Goal: Transaction & Acquisition: Purchase product/service

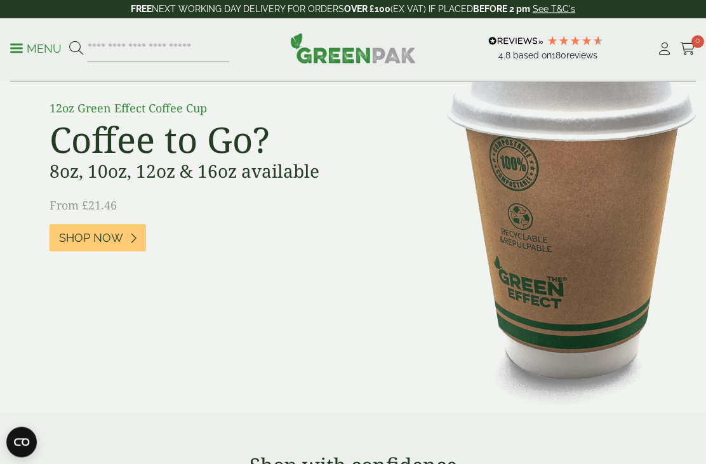
scroll to position [1052, 0]
click at [131, 244] on icon at bounding box center [133, 237] width 7 height 11
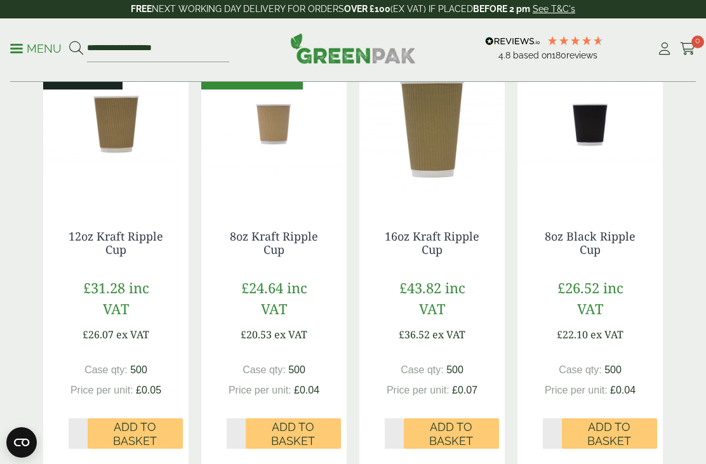
scroll to position [325, 0]
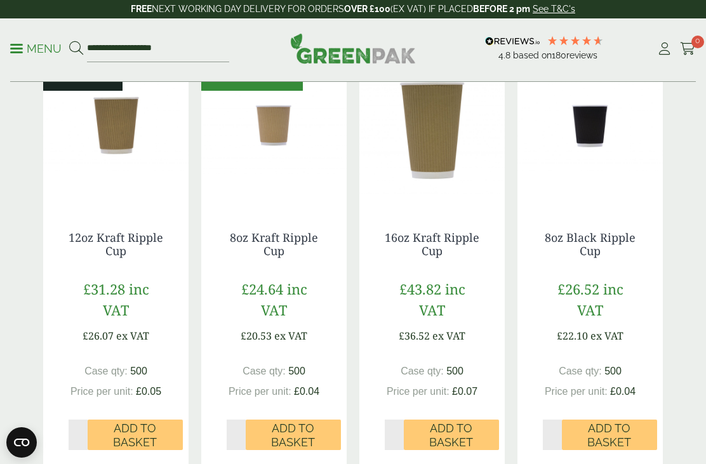
click at [295, 425] on span "Add to Basket" at bounding box center [293, 435] width 77 height 27
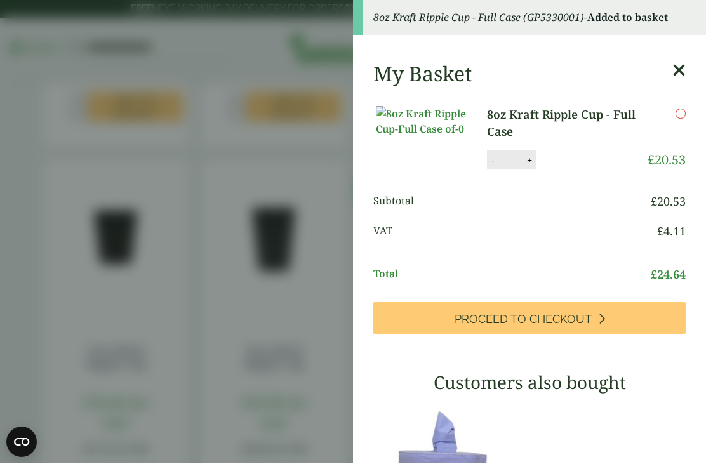
scroll to position [653, 0]
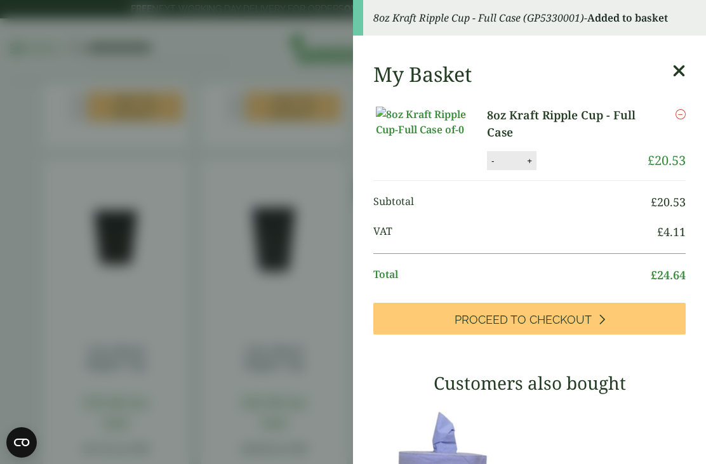
click at [324, 65] on aside "8oz Kraft Ripple Cup - Full Case (GP5330001) - Added to basket My Basket 8oz Kr…" at bounding box center [353, 232] width 706 height 464
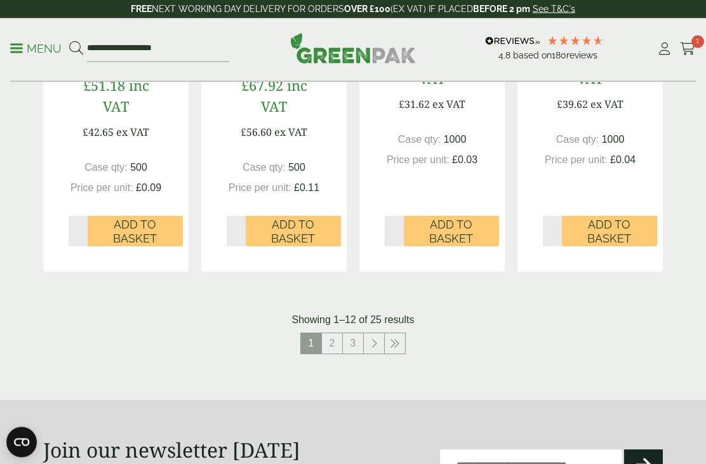
scroll to position [1464, 0]
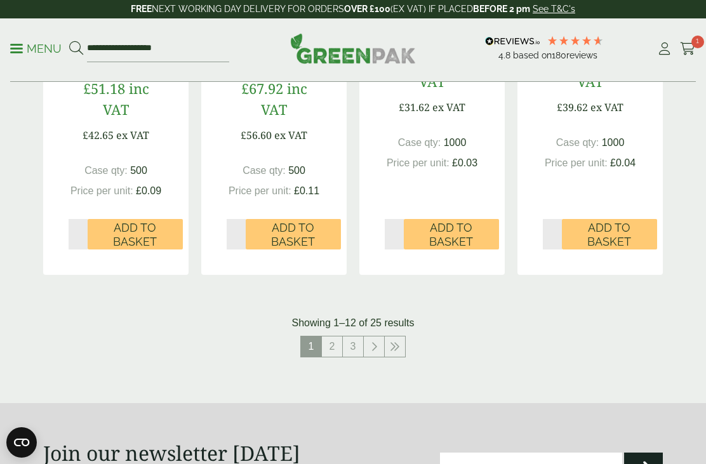
click at [332, 340] on link "2" at bounding box center [332, 347] width 20 height 20
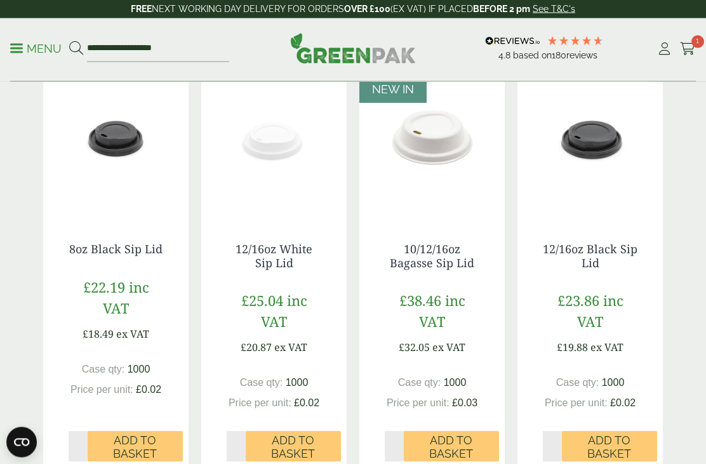
scroll to position [1212, 0]
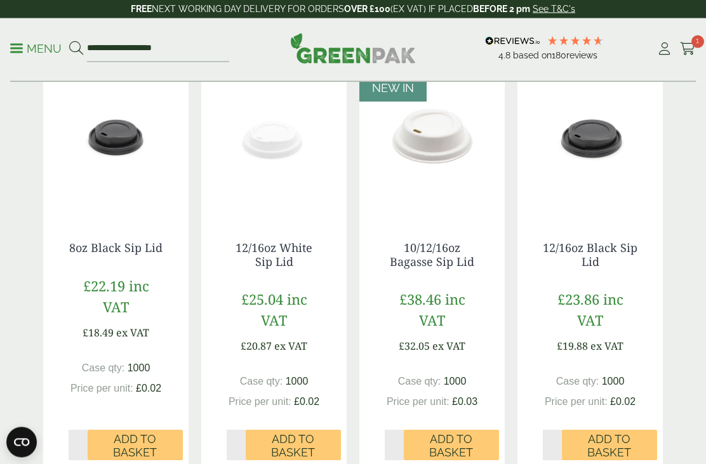
click at [141, 444] on span "Add to Basket" at bounding box center [135, 446] width 77 height 27
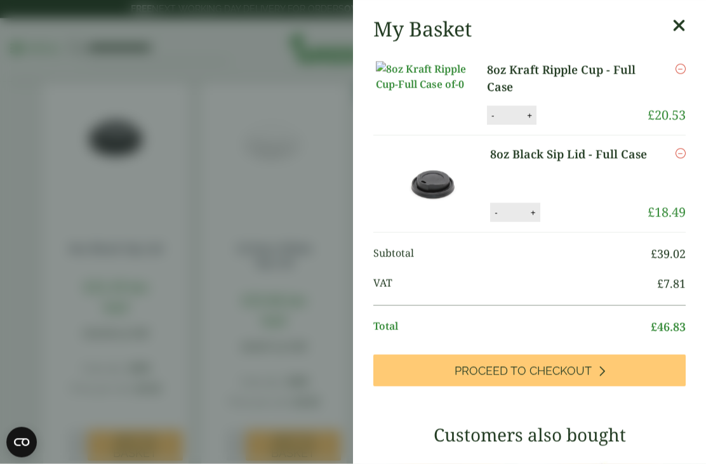
scroll to position [1213, 0]
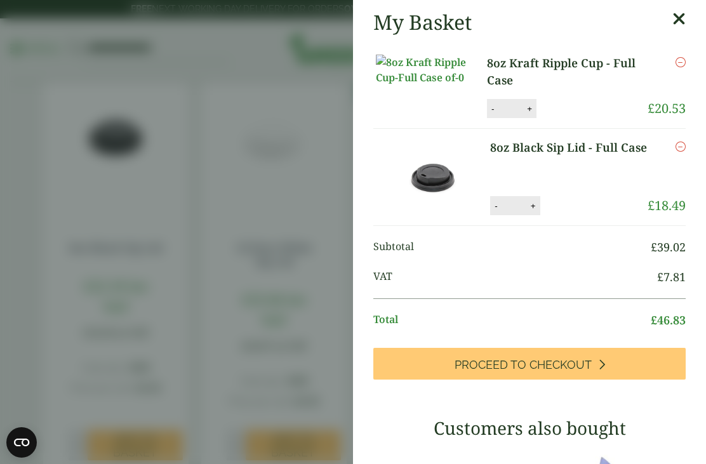
click at [674, 19] on icon at bounding box center [679, 19] width 13 height 18
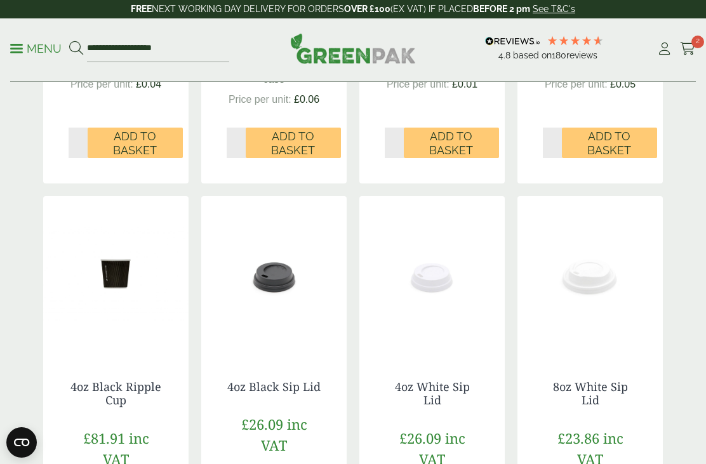
scroll to position [592, 0]
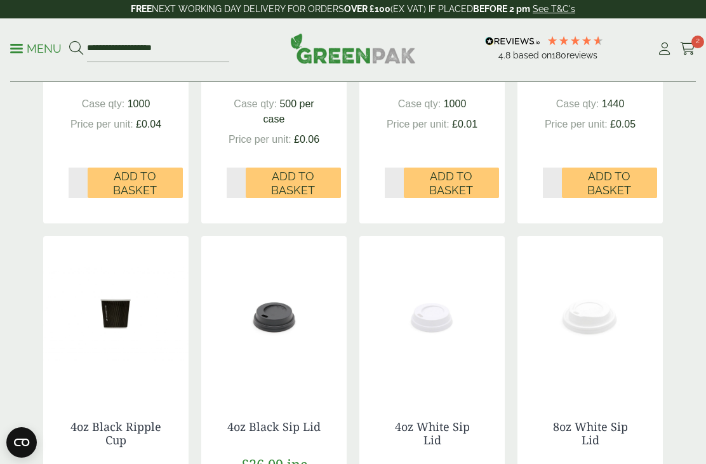
click at [22, 50] on p "Menu" at bounding box center [35, 48] width 51 height 15
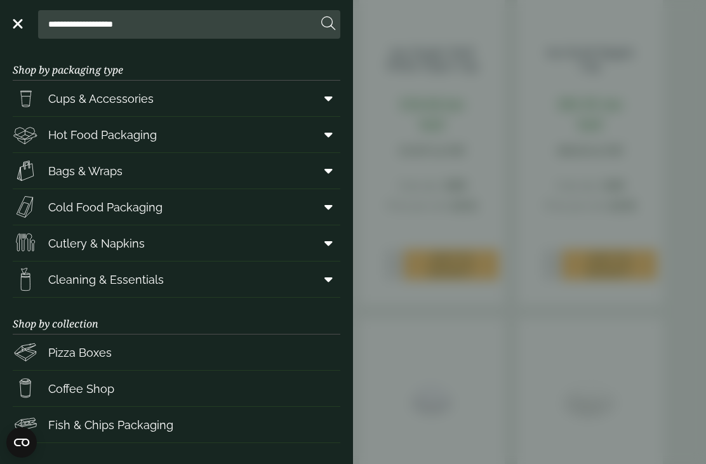
click at [331, 250] on span at bounding box center [326, 243] width 29 height 24
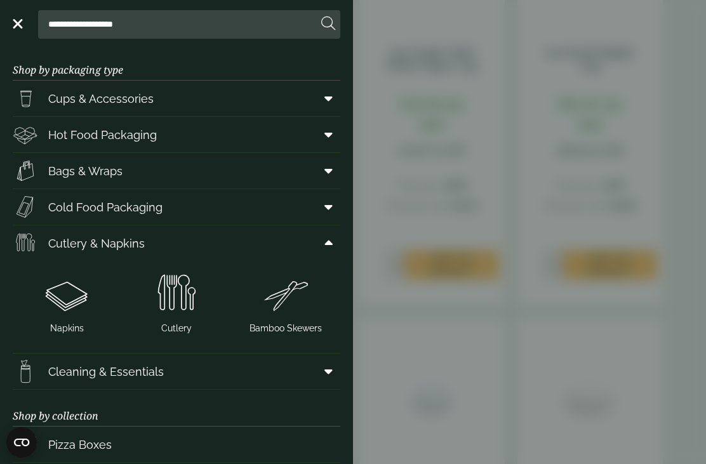
click at [184, 301] on img at bounding box center [176, 294] width 99 height 51
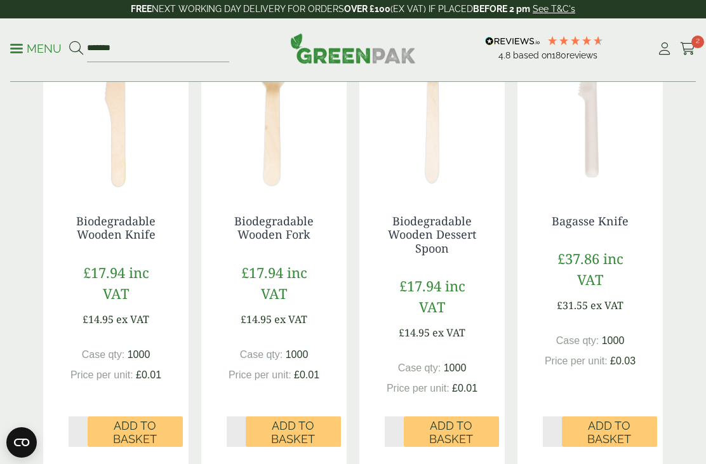
scroll to position [247, 0]
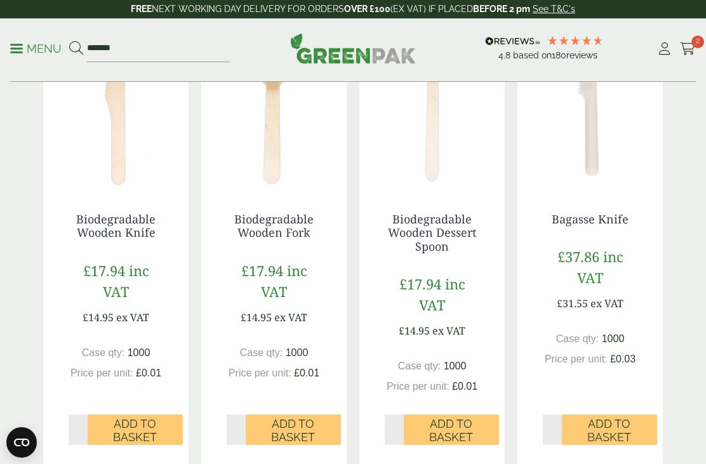
click at [306, 424] on span "Add to Basket" at bounding box center [293, 430] width 77 height 27
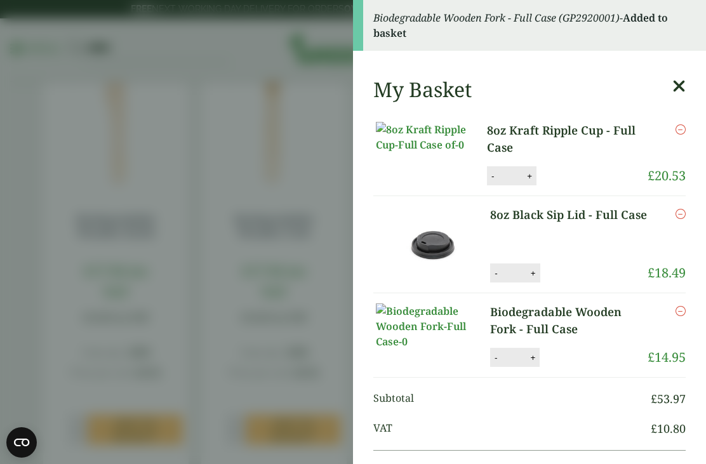
click at [682, 77] on icon at bounding box center [679, 86] width 13 height 18
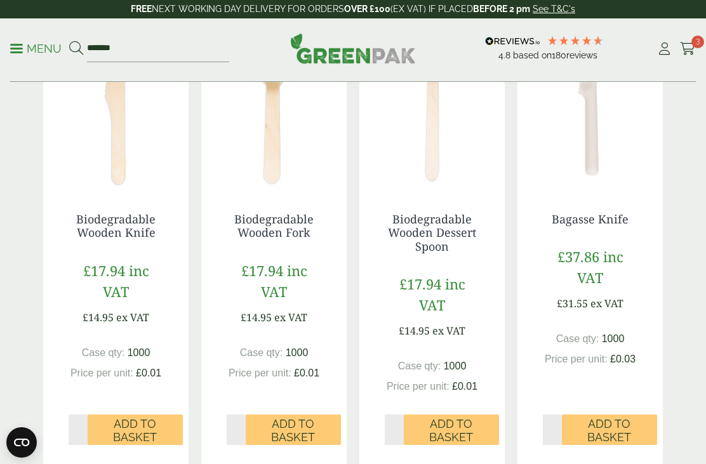
click at [464, 429] on span "Add to Basket" at bounding box center [451, 430] width 77 height 27
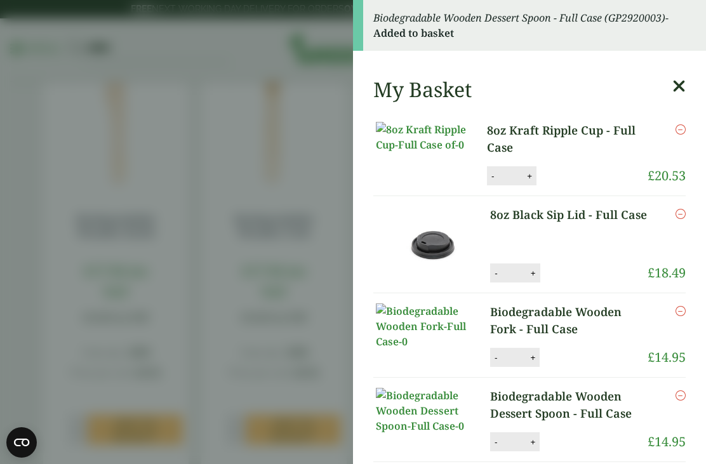
click at [680, 89] on icon at bounding box center [679, 86] width 13 height 18
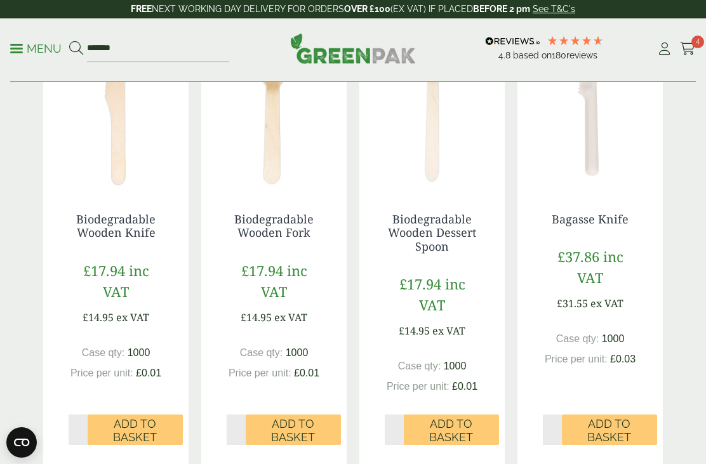
click at [151, 422] on span "Add to Basket" at bounding box center [135, 430] width 77 height 27
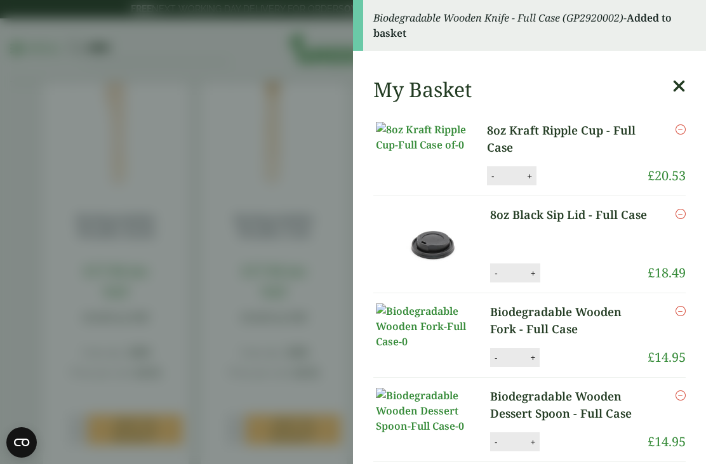
click at [678, 86] on icon at bounding box center [679, 86] width 13 height 18
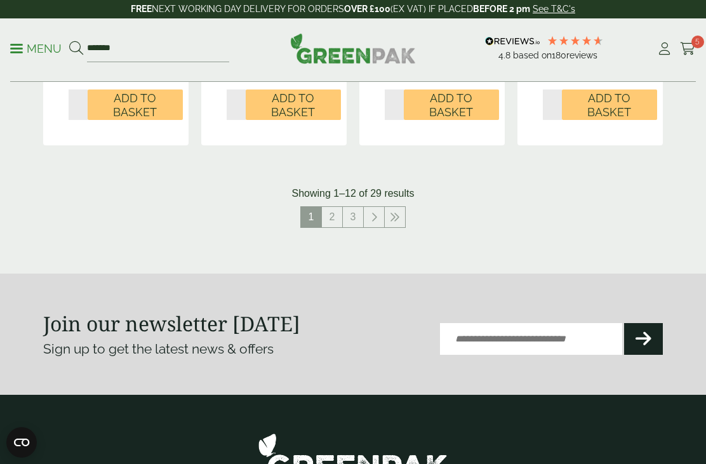
scroll to position [1494, 0]
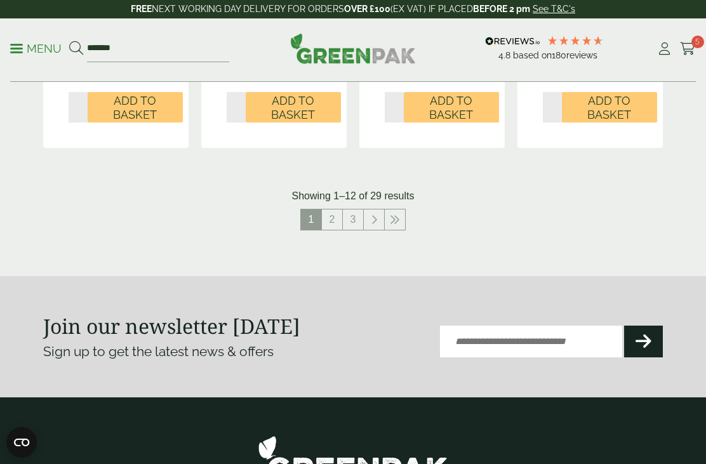
click at [22, 50] on p "Menu" at bounding box center [35, 48] width 51 height 15
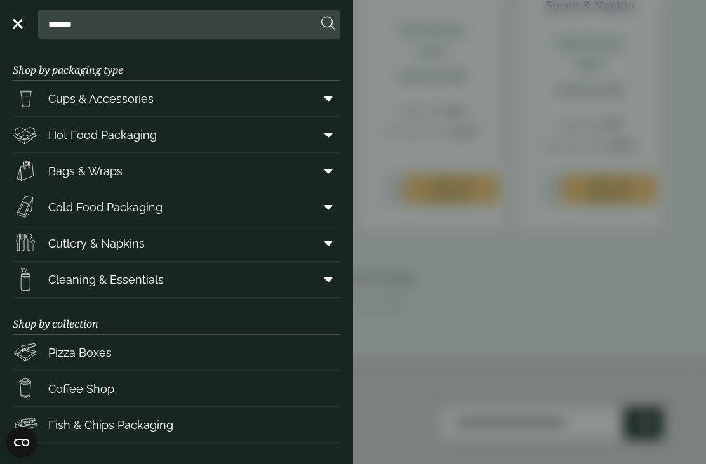
click at [334, 239] on span at bounding box center [326, 243] width 29 height 24
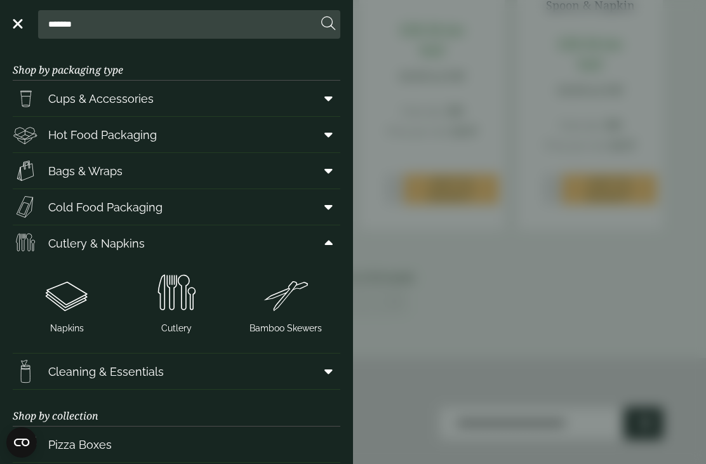
click at [79, 302] on img at bounding box center [67, 294] width 99 height 51
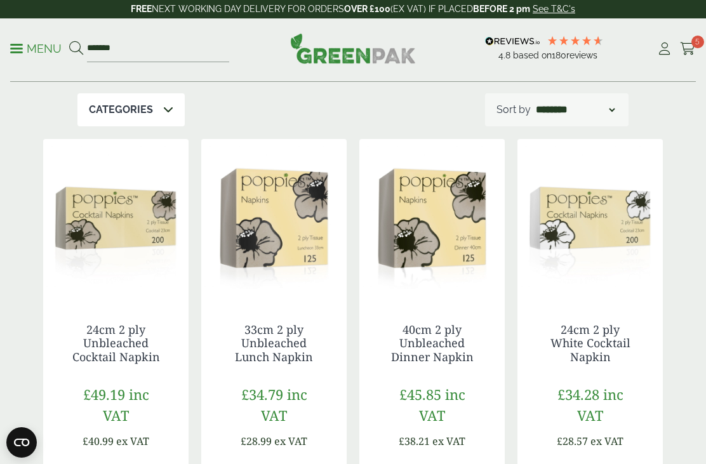
scroll to position [114, 0]
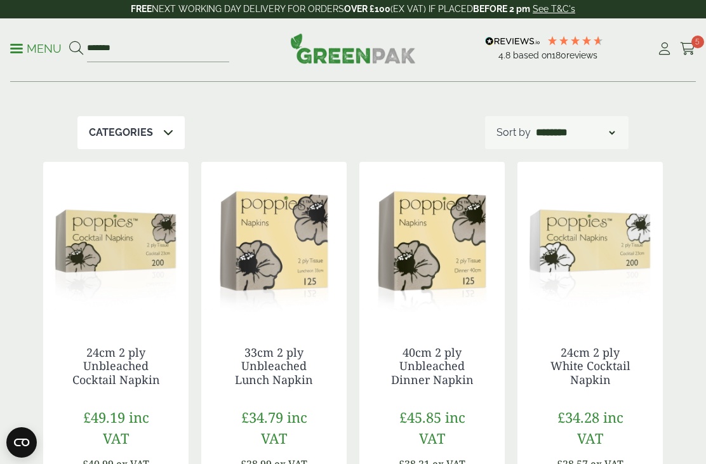
click at [27, 44] on p "Menu" at bounding box center [35, 48] width 51 height 15
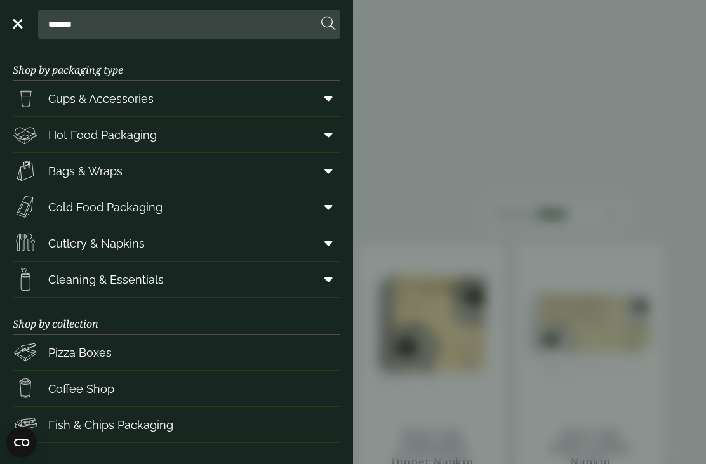
click at [325, 100] on icon at bounding box center [329, 98] width 8 height 13
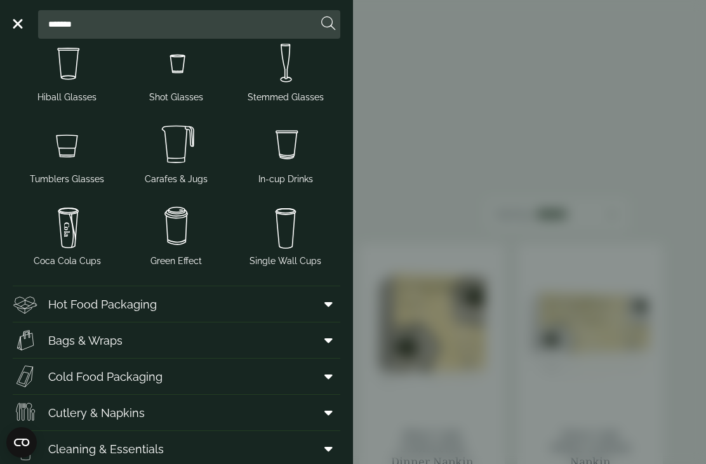
scroll to position [182, 0]
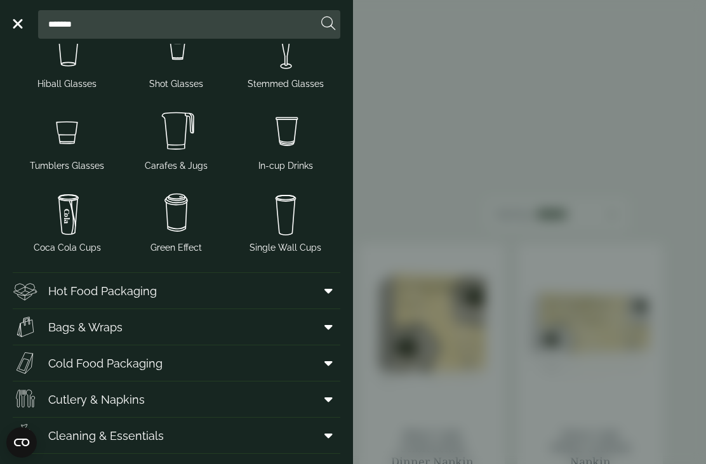
click at [307, 297] on link "Hot Food Packaging" at bounding box center [177, 291] width 328 height 36
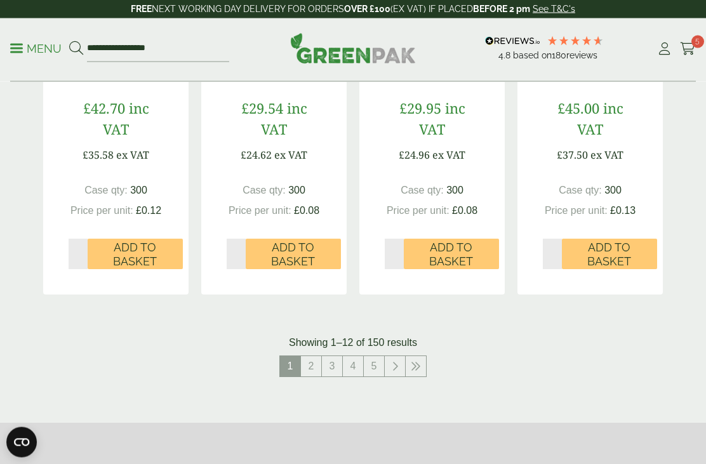
scroll to position [1469, 0]
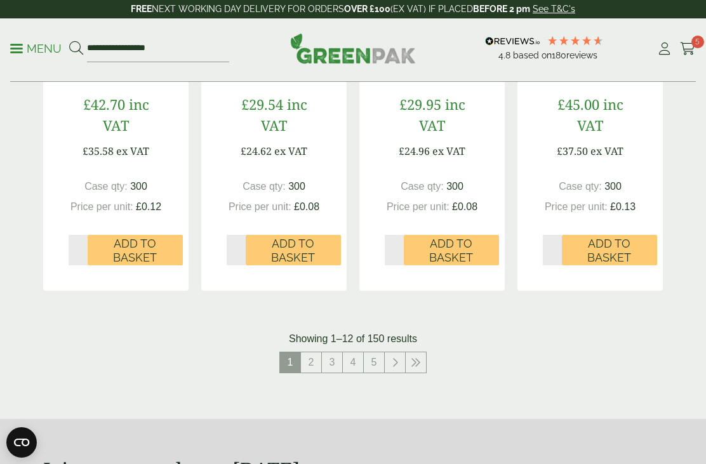
click at [314, 358] on link "2" at bounding box center [311, 362] width 20 height 20
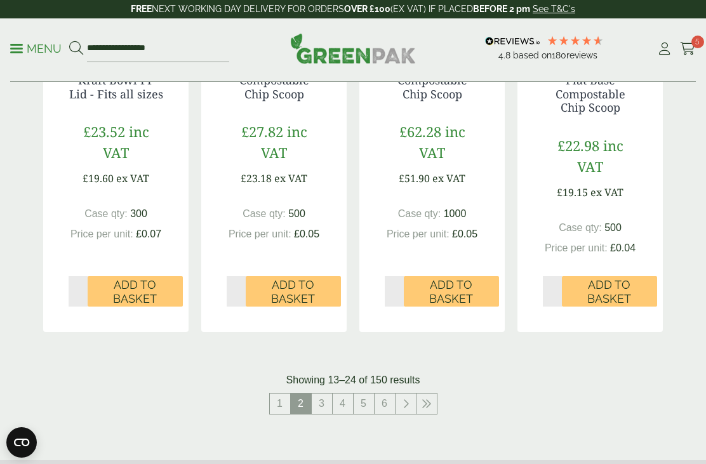
click at [325, 396] on link "3" at bounding box center [322, 404] width 20 height 20
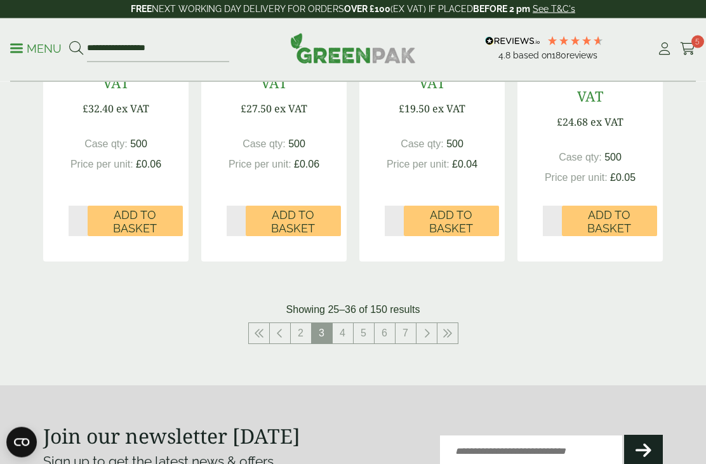
scroll to position [1541, 0]
click at [347, 323] on link "4" at bounding box center [343, 333] width 20 height 20
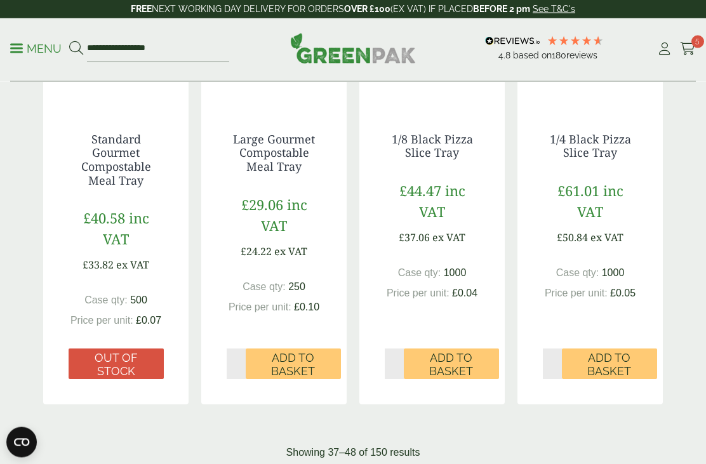
scroll to position [1427, 0]
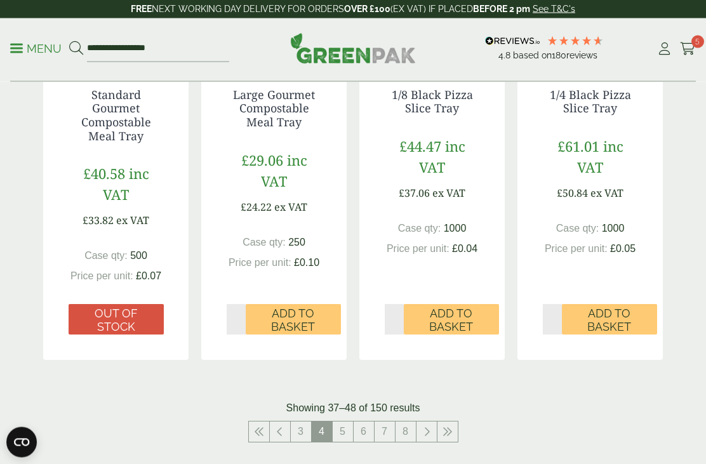
click at [428, 427] on icon at bounding box center [427, 432] width 6 height 10
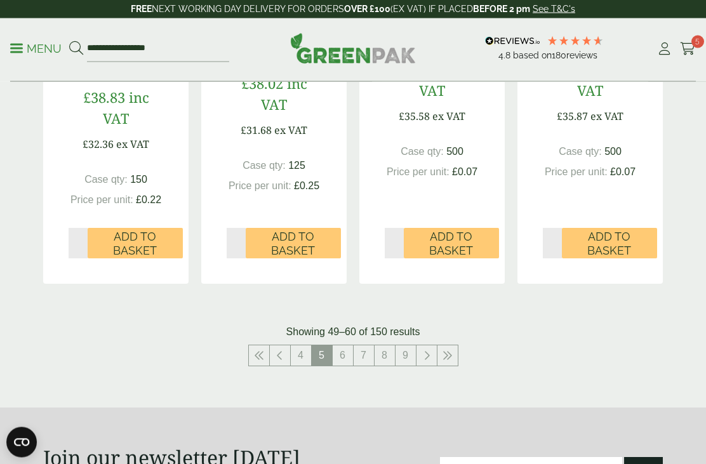
scroll to position [1506, 0]
click at [430, 358] on link at bounding box center [427, 355] width 20 height 20
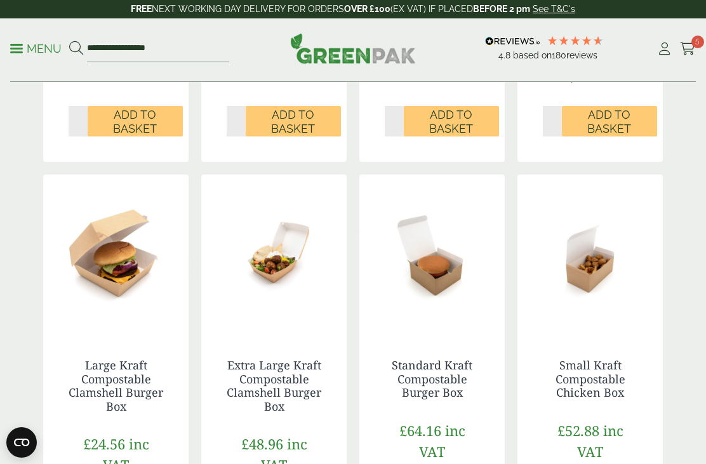
scroll to position [1183, 0]
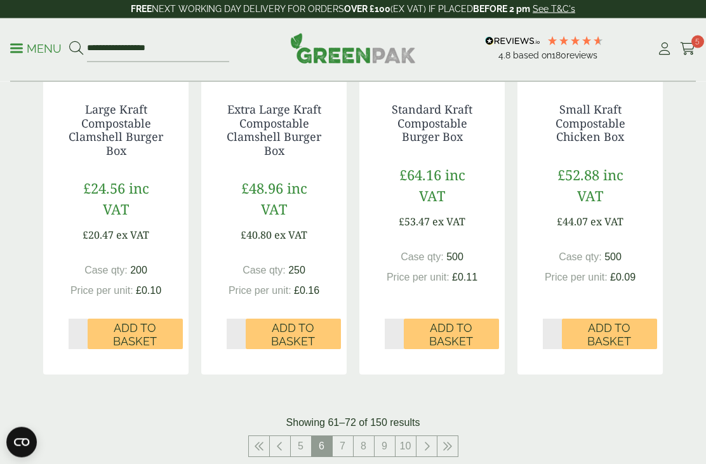
click at [345, 437] on link "7" at bounding box center [343, 447] width 20 height 20
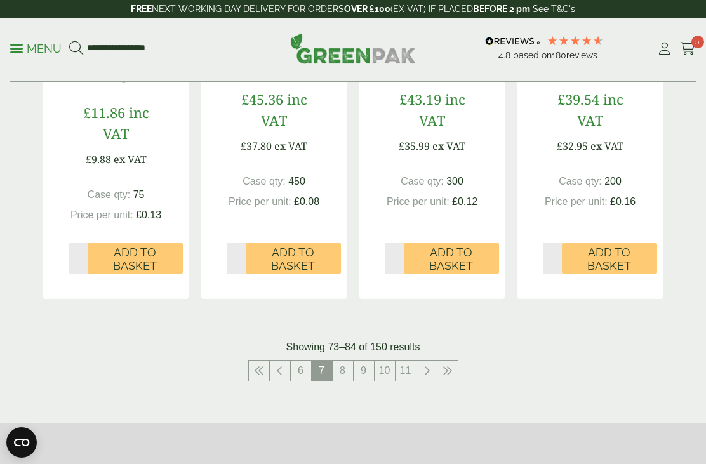
scroll to position [1504, 0]
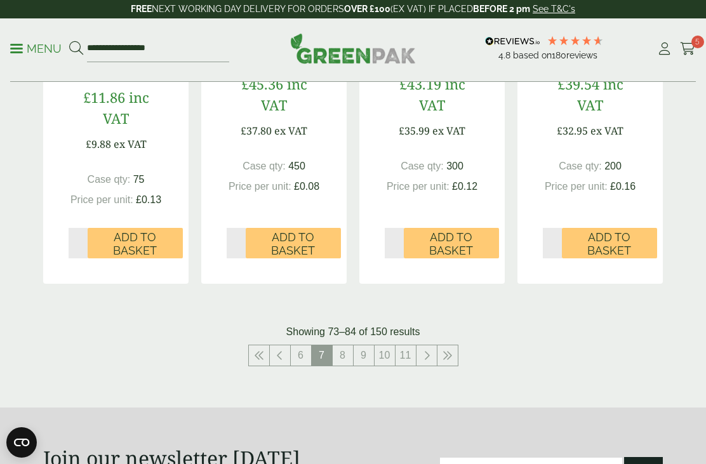
click at [345, 366] on link "8" at bounding box center [343, 355] width 20 height 20
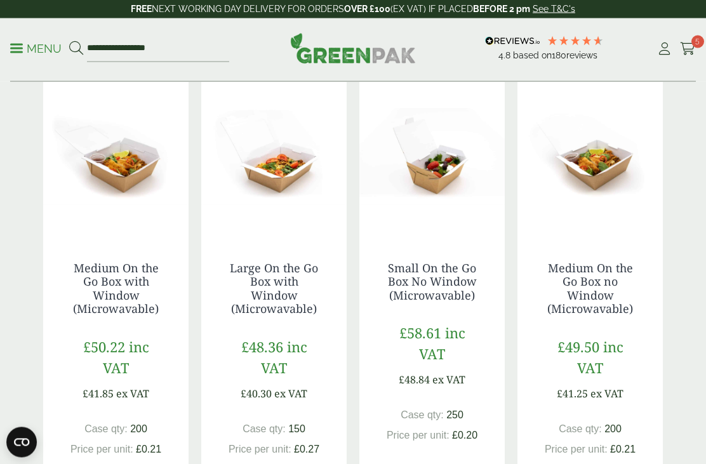
scroll to position [813, 0]
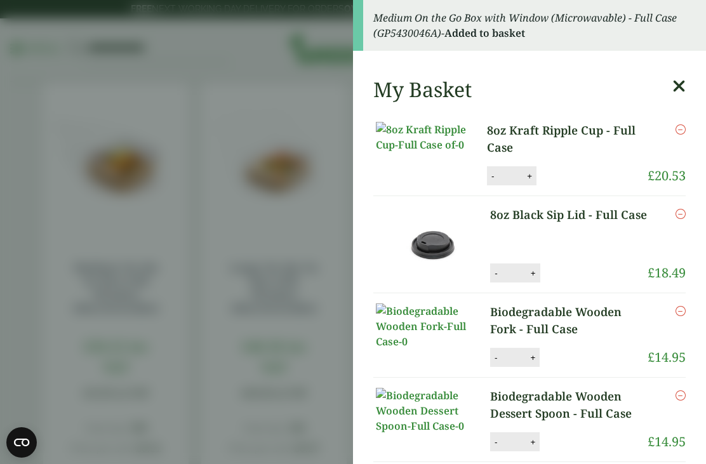
click at [684, 79] on icon at bounding box center [679, 86] width 13 height 18
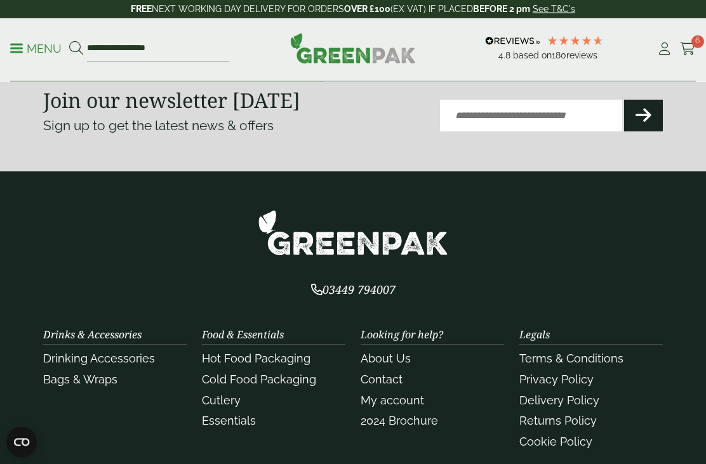
scroll to position [1877, 0]
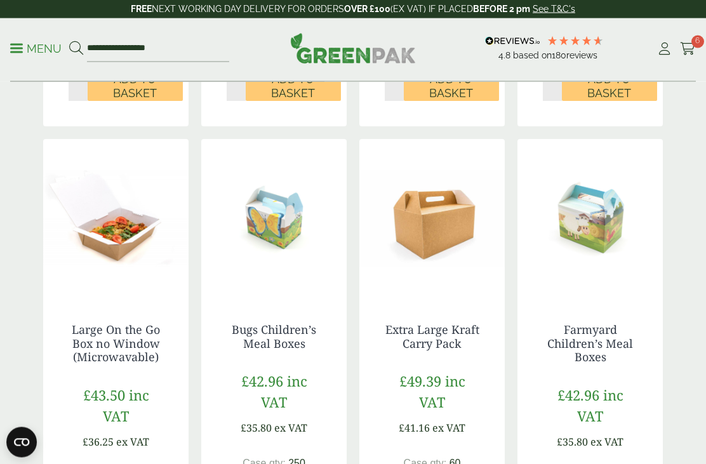
click at [34, 54] on p "Menu" at bounding box center [35, 48] width 51 height 15
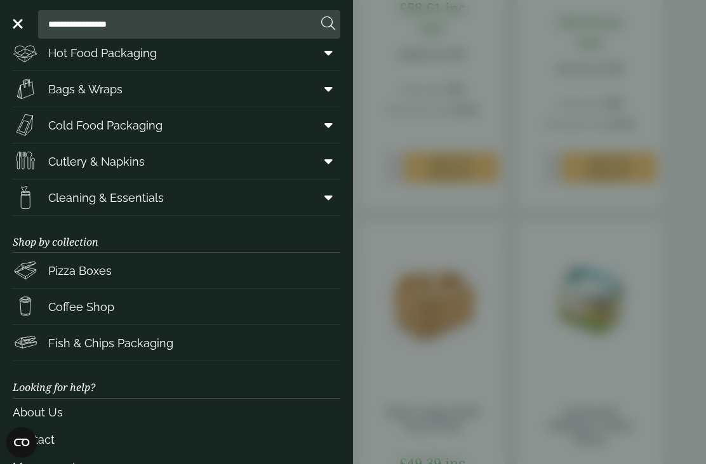
scroll to position [81, 0]
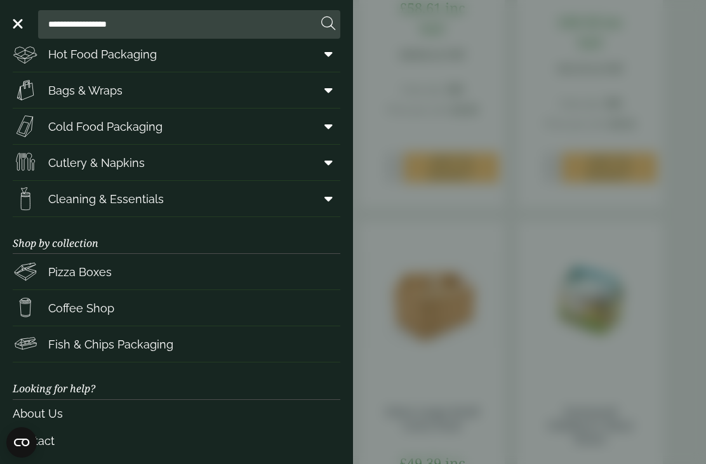
click at [328, 196] on icon at bounding box center [329, 198] width 8 height 13
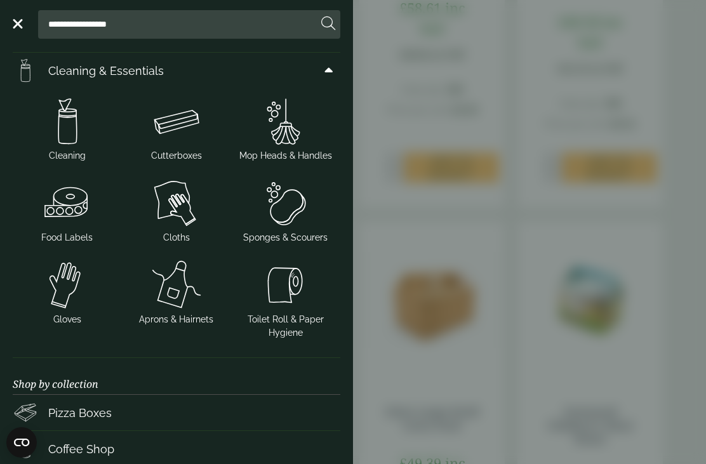
scroll to position [206, 0]
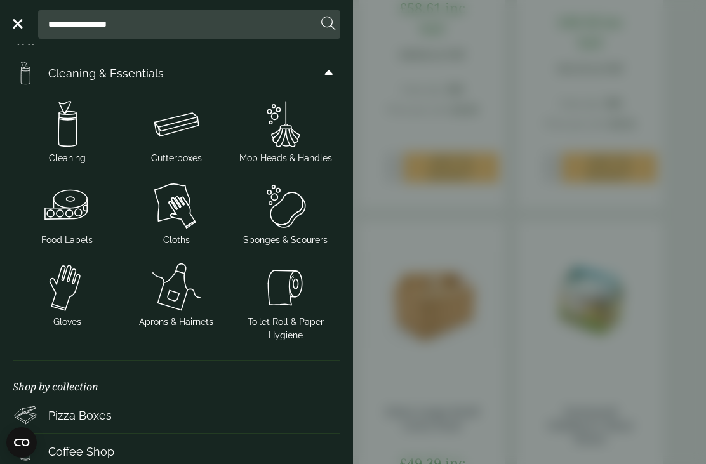
click at [77, 208] on img at bounding box center [67, 205] width 99 height 51
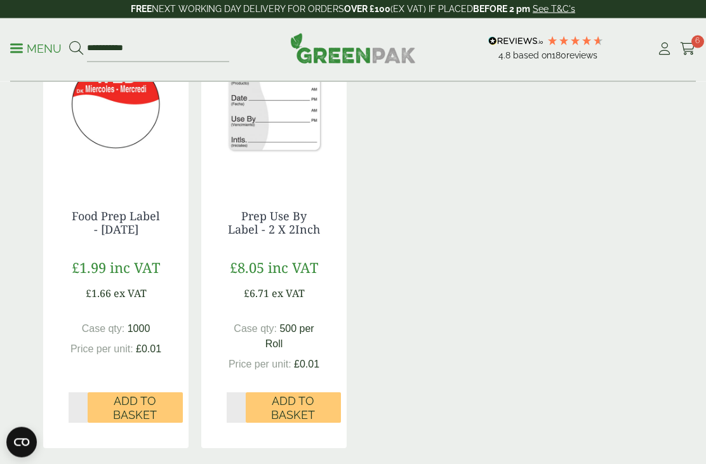
scroll to position [1170, 0]
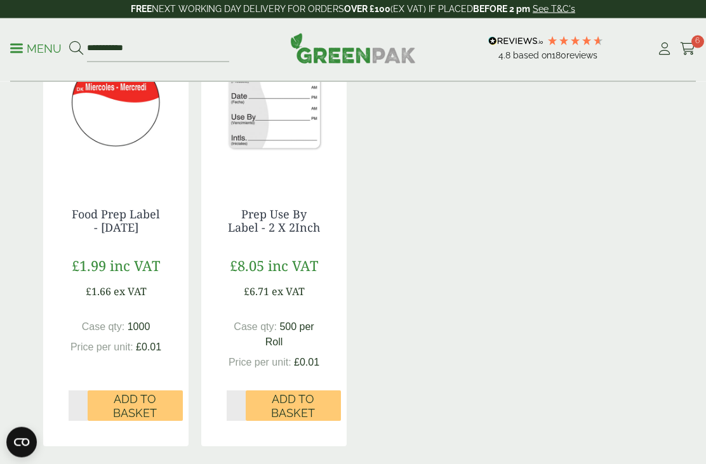
click at [316, 405] on span "Add to Basket" at bounding box center [293, 406] width 77 height 27
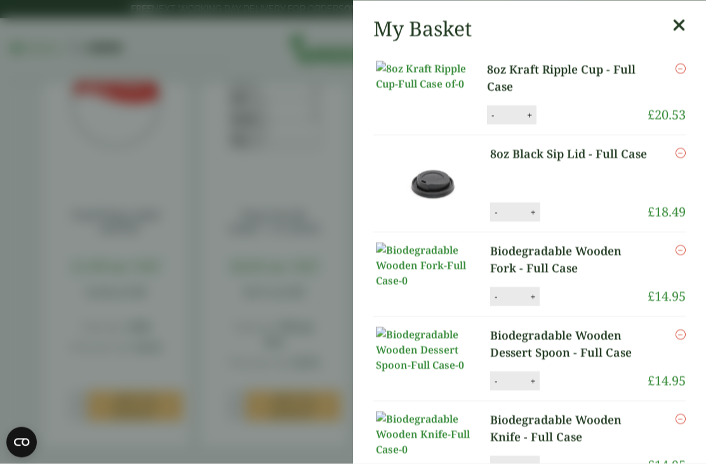
scroll to position [1170, 0]
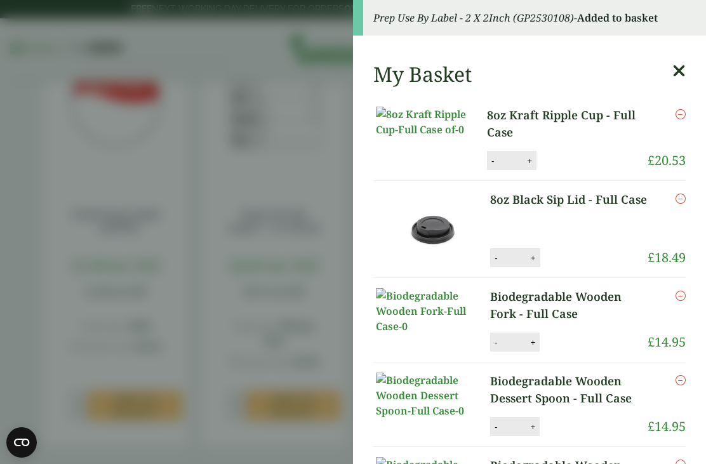
click at [683, 71] on icon at bounding box center [679, 71] width 13 height 18
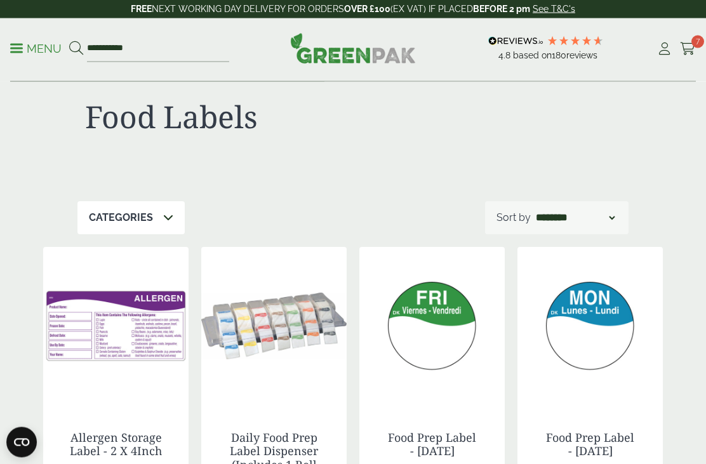
scroll to position [0, 0]
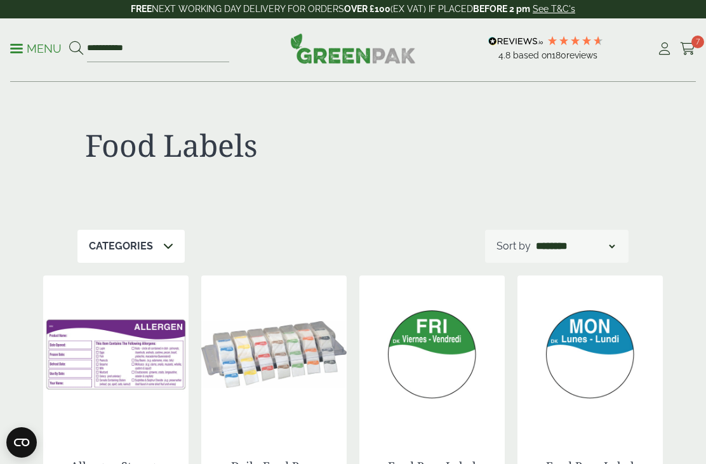
click at [29, 48] on p "Menu" at bounding box center [35, 48] width 51 height 15
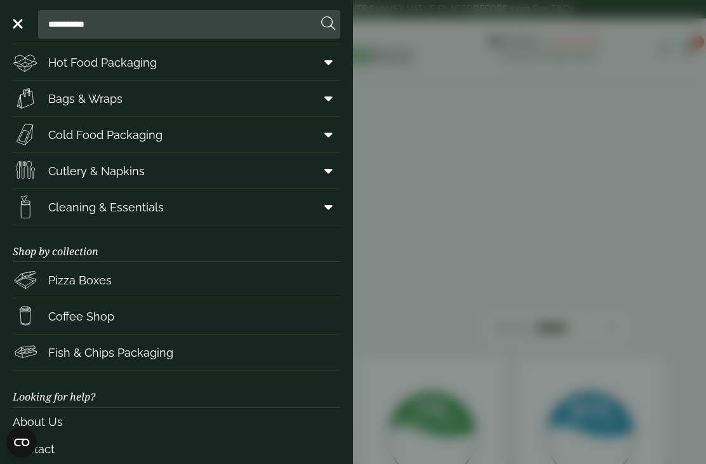
scroll to position [69, 0]
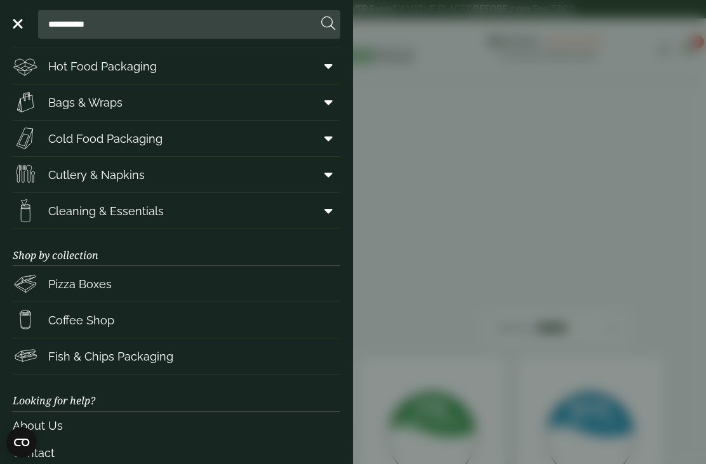
click at [326, 218] on span at bounding box center [326, 211] width 29 height 24
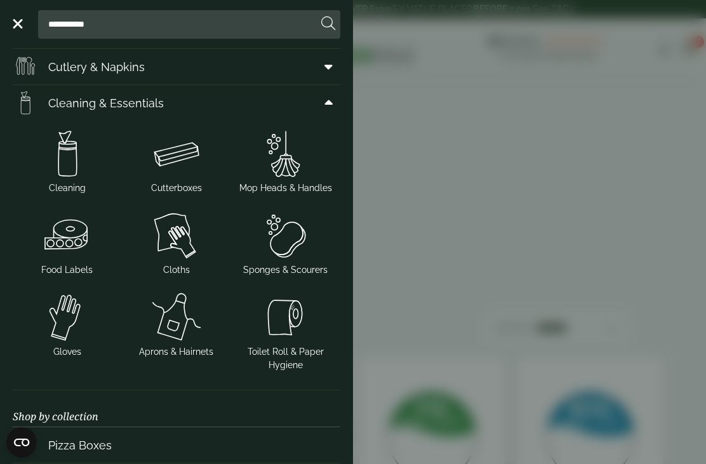
scroll to position [211, 0]
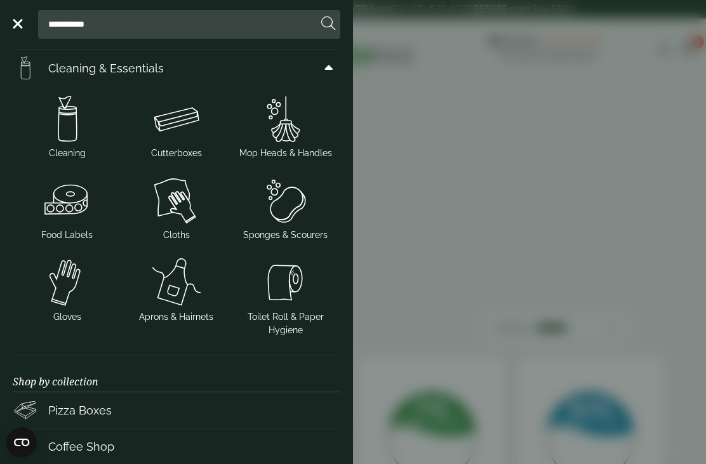
click at [180, 117] on img at bounding box center [176, 118] width 99 height 51
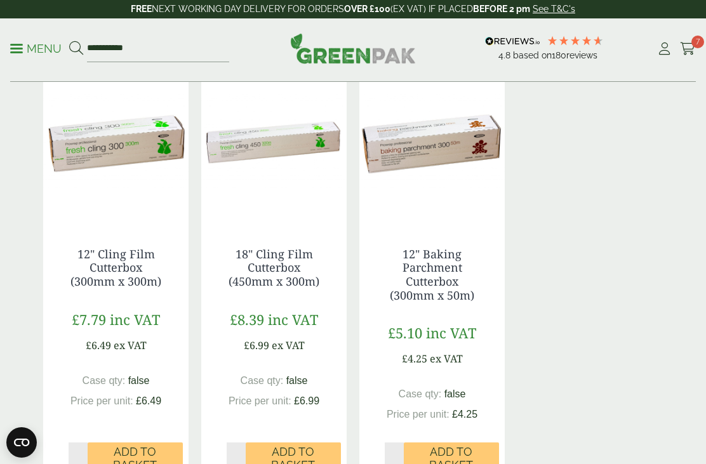
scroll to position [674, 0]
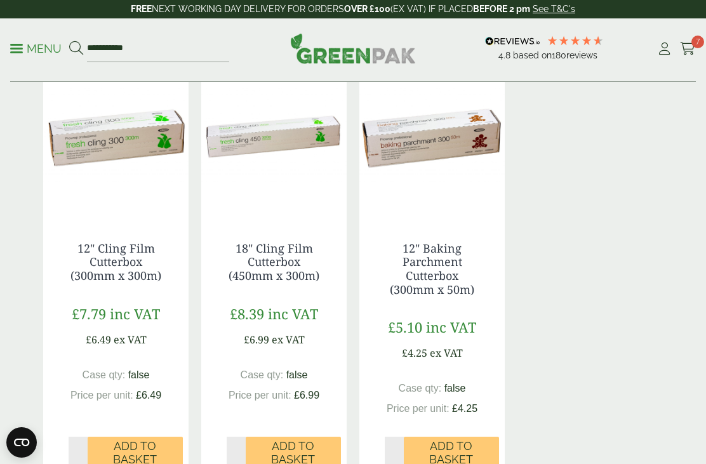
click at [281, 449] on span "Add to Basket" at bounding box center [293, 452] width 77 height 27
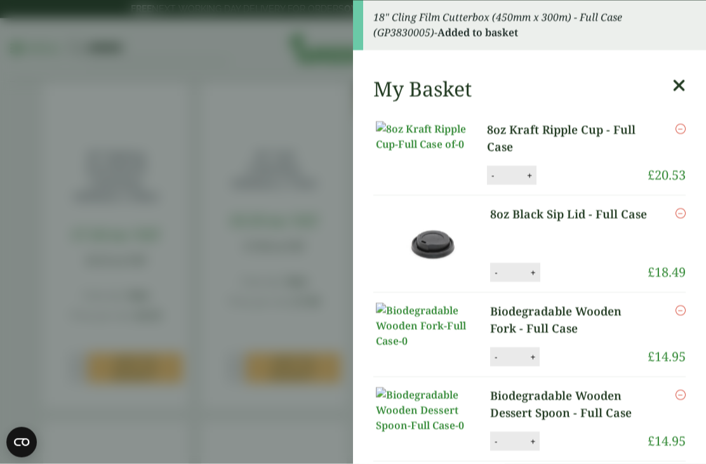
click at [676, 90] on icon at bounding box center [679, 86] width 13 height 18
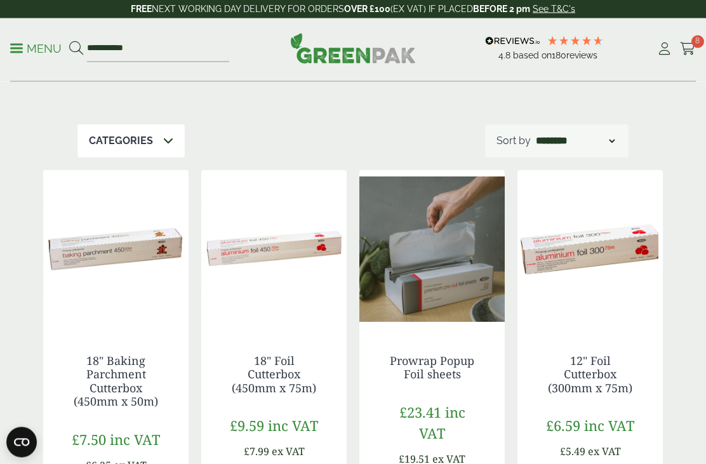
scroll to position [0, 0]
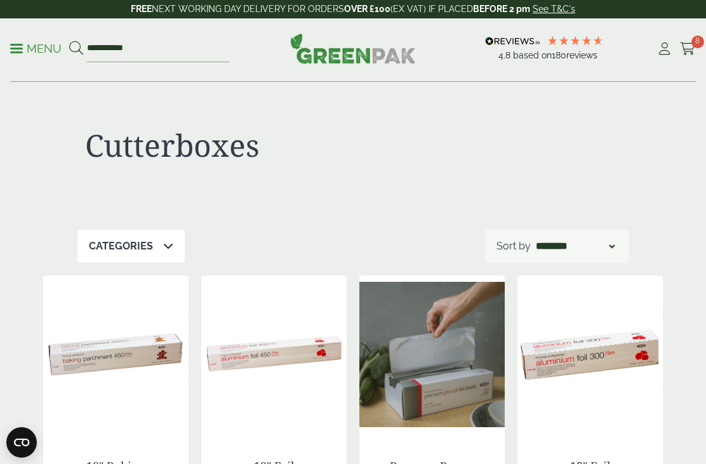
click at [15, 48] on span at bounding box center [16, 49] width 13 height 2
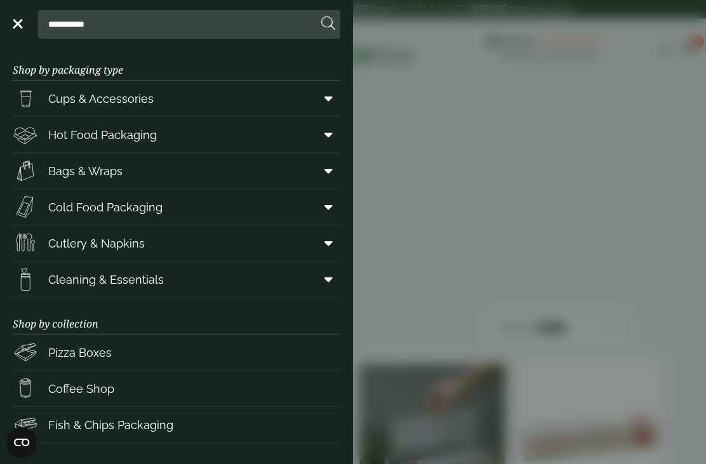
click at [321, 284] on span at bounding box center [326, 279] width 29 height 24
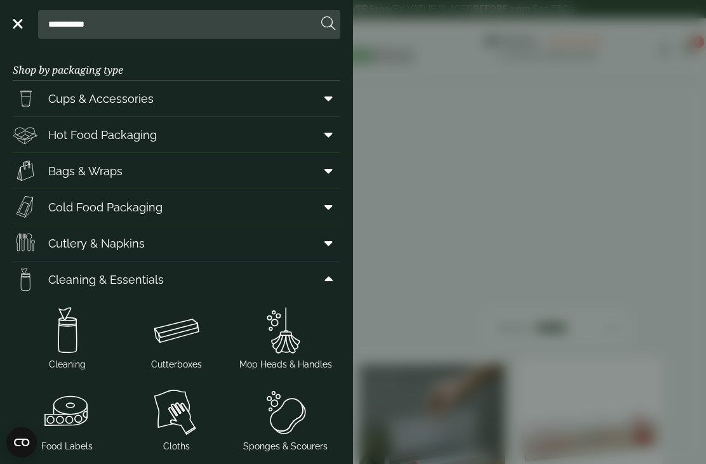
click at [65, 338] on img at bounding box center [67, 330] width 99 height 51
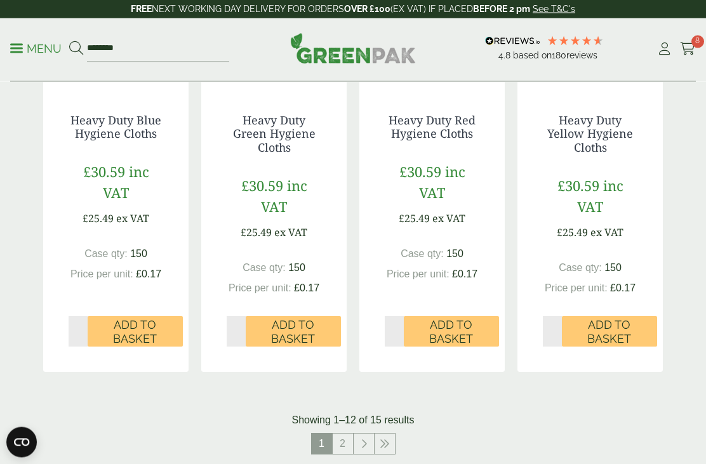
scroll to position [1272, 0]
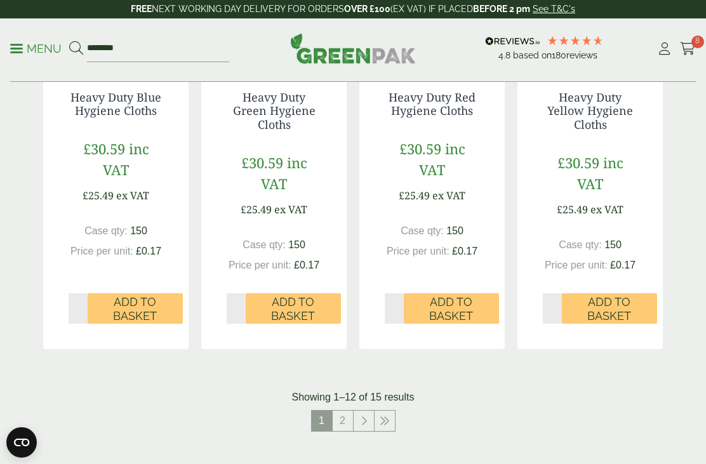
click at [347, 419] on link "2" at bounding box center [343, 421] width 20 height 20
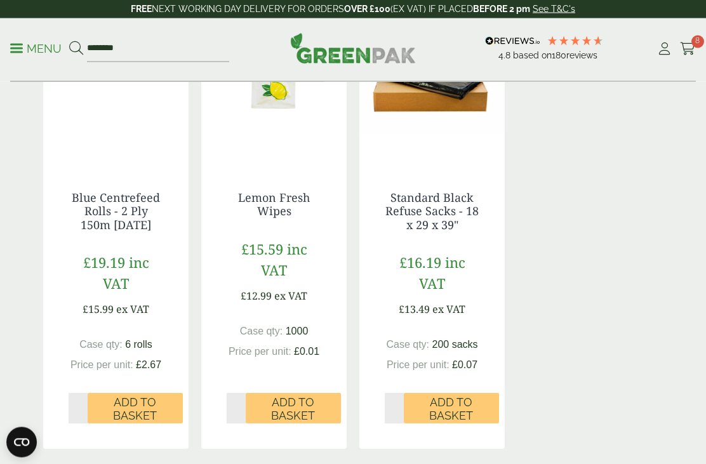
scroll to position [269, 0]
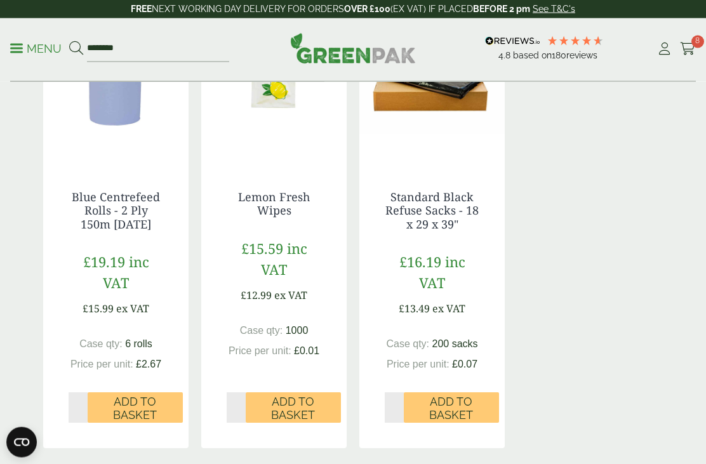
click at [156, 403] on span "Add to Basket" at bounding box center [135, 409] width 77 height 27
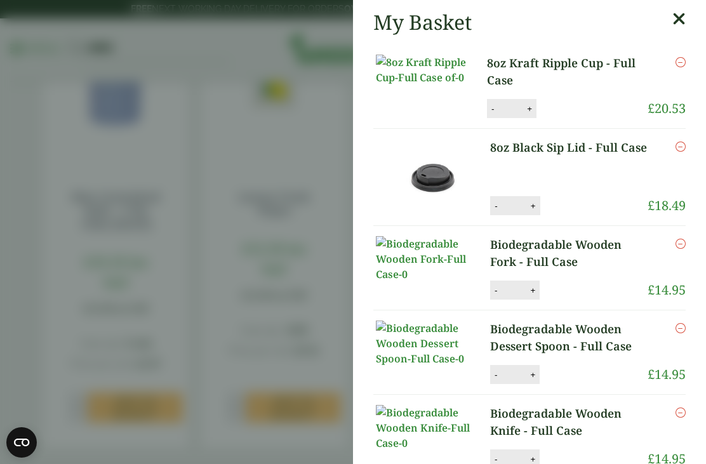
click at [685, 16] on icon at bounding box center [679, 19] width 13 height 18
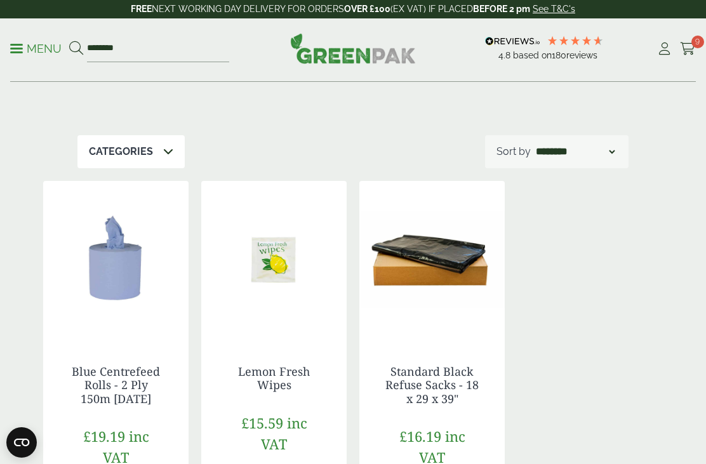
scroll to position [0, 0]
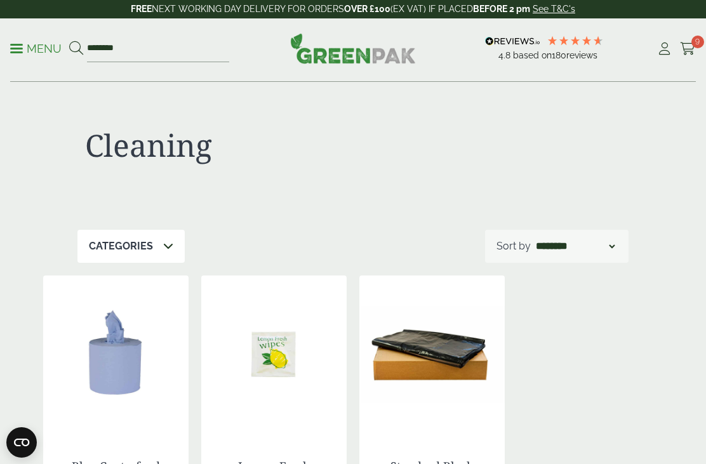
click at [30, 47] on p "Menu" at bounding box center [35, 48] width 51 height 15
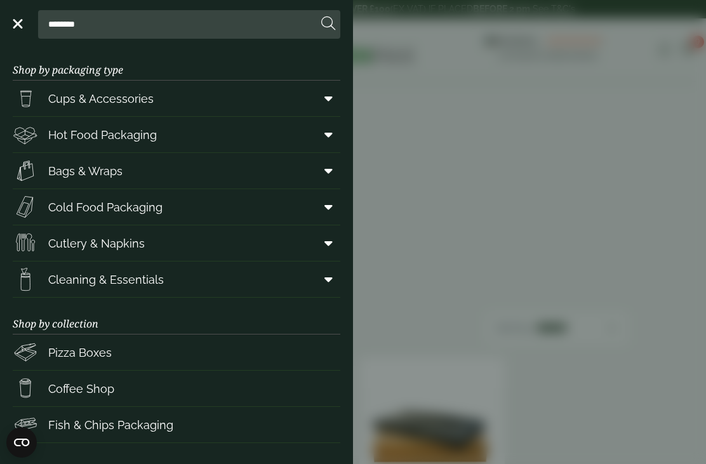
click at [328, 170] on icon at bounding box center [329, 170] width 8 height 13
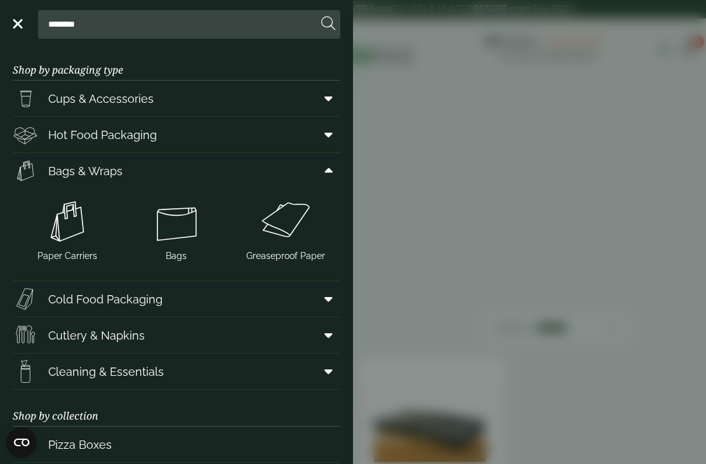
click at [177, 224] on img at bounding box center [176, 221] width 99 height 51
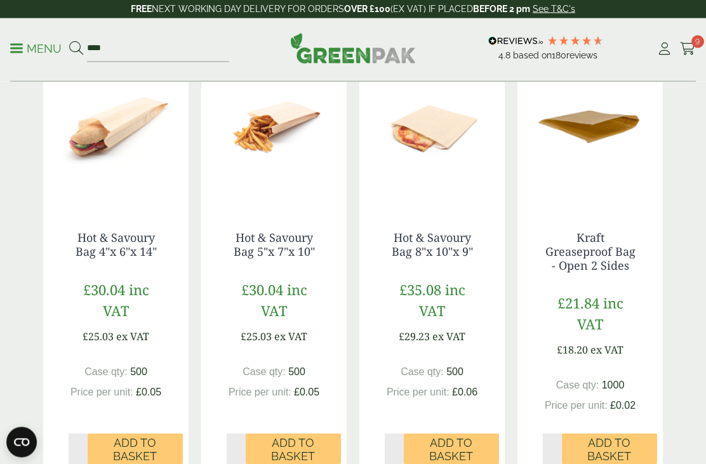
scroll to position [683, 0]
click at [142, 449] on span "Add to Basket" at bounding box center [135, 449] width 77 height 27
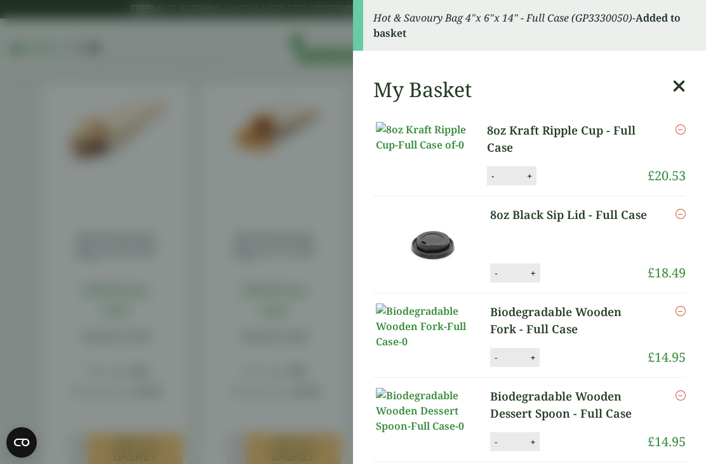
click at [679, 87] on icon at bounding box center [679, 86] width 13 height 18
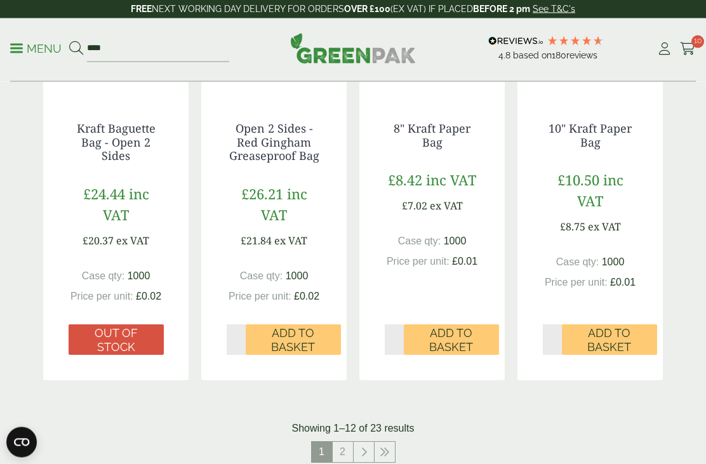
scroll to position [1250, 0]
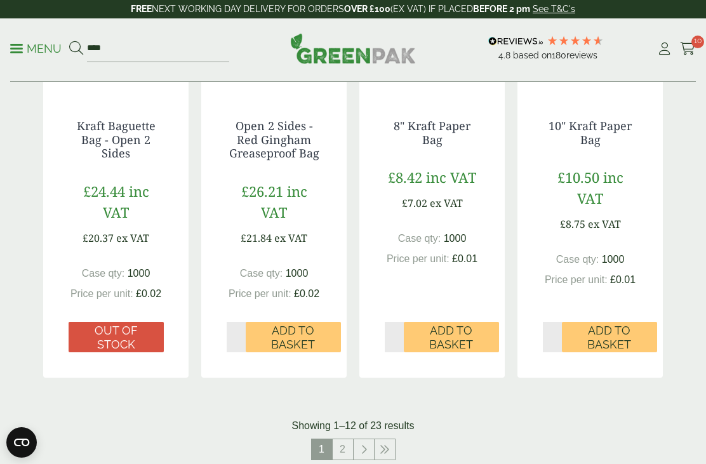
click at [617, 326] on span "Add to Basket" at bounding box center [609, 337] width 77 height 27
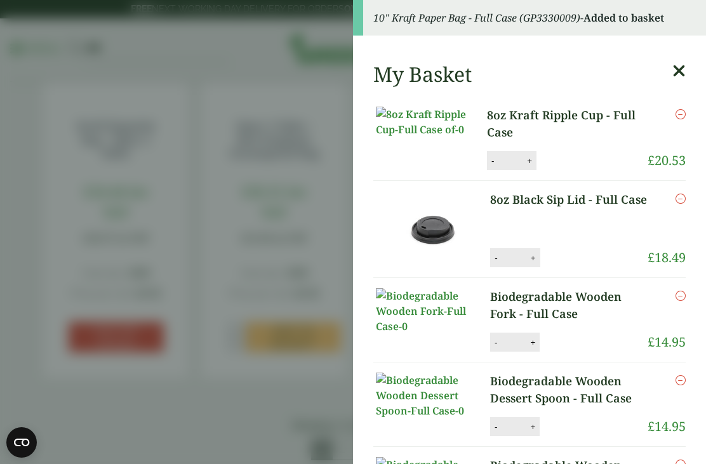
click at [682, 70] on icon at bounding box center [679, 71] width 13 height 18
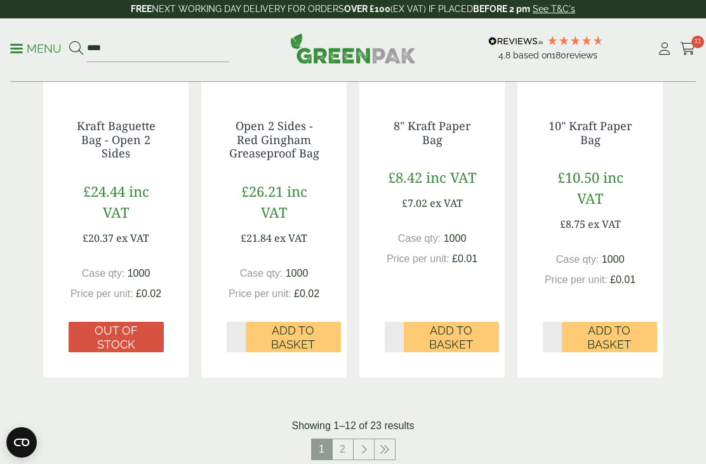
click at [344, 452] on link "2" at bounding box center [343, 449] width 20 height 20
